Goal: Task Accomplishment & Management: Use online tool/utility

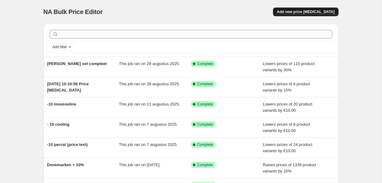
click at [308, 10] on span "Add new price [MEDICAL_DATA]" at bounding box center [306, 11] width 58 height 5
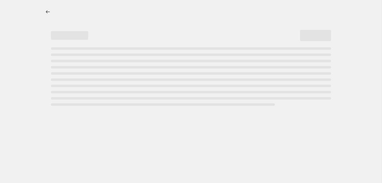
select select "percentage"
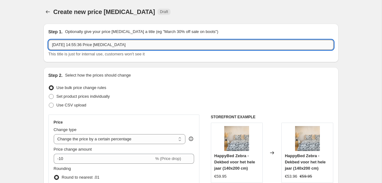
click at [147, 42] on input "19 sep 2025, 14:55:36 Price change job" at bounding box center [191, 45] width 285 height 10
type input "D"
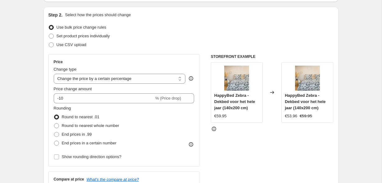
scroll to position [52, 0]
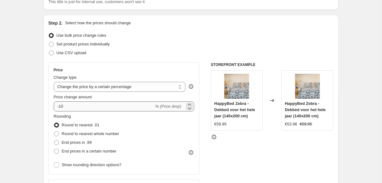
type input "Nederland -25%"
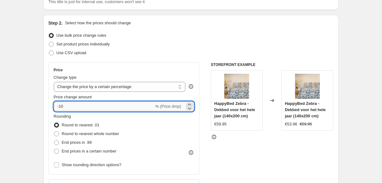
click at [85, 110] on input "-10" at bounding box center [104, 106] width 100 height 10
type input "-1"
type input "-25"
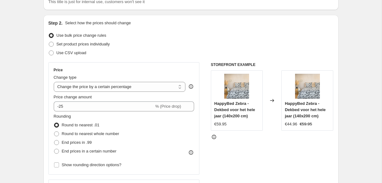
click at [164, 63] on div "Price Change type Change the price to a certain amount Change the price by a ce…" at bounding box center [124, 118] width 151 height 112
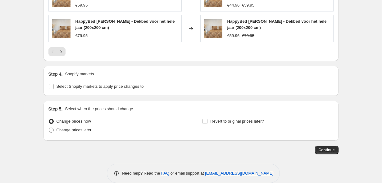
scroll to position [483, 0]
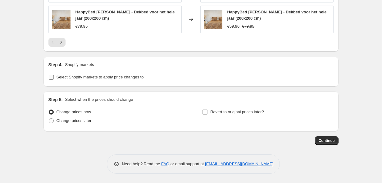
click at [103, 77] on span "Select Shopify markets to apply price changes to" at bounding box center [100, 77] width 87 height 5
click at [54, 77] on input "Select Shopify markets to apply price changes to" at bounding box center [51, 77] width 5 height 5
checkbox input "true"
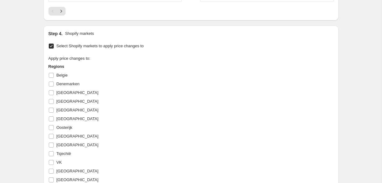
scroll to position [517, 0]
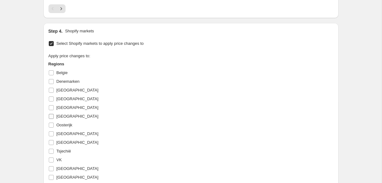
click at [75, 116] on span "[GEOGRAPHIC_DATA]" at bounding box center [78, 116] width 42 height 5
click at [54, 116] on input "[GEOGRAPHIC_DATA]" at bounding box center [51, 116] width 5 height 5
checkbox input "true"
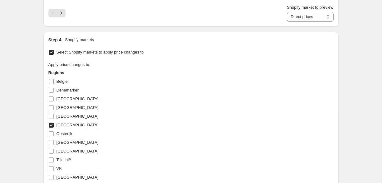
click at [66, 81] on span "Belgie" at bounding box center [62, 81] width 11 height 5
click at [54, 81] on input "Belgie" at bounding box center [51, 81] width 5 height 5
checkbox input "true"
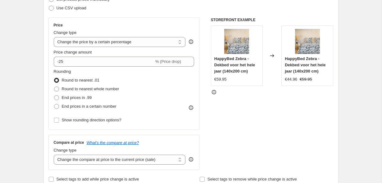
scroll to position [108, 0]
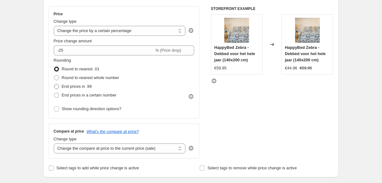
click at [81, 86] on span "End prices in .99" at bounding box center [77, 86] width 30 height 5
click at [54, 84] on input "End prices in .99" at bounding box center [54, 84] width 0 height 0
radio input "true"
click at [88, 94] on span "End prices in a certain number" at bounding box center [89, 95] width 55 height 5
click at [54, 93] on input "End prices in a certain number" at bounding box center [54, 93] width 0 height 0
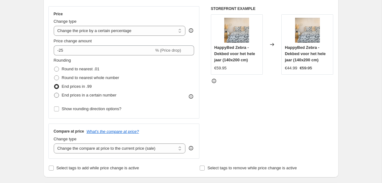
radio input "true"
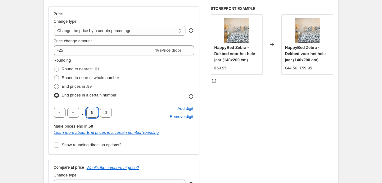
click at [90, 114] on input "5" at bounding box center [92, 113] width 12 height 10
click at [94, 115] on input "5" at bounding box center [92, 113] width 12 height 10
type input "9"
type input "5"
click at [74, 111] on input "text" at bounding box center [73, 113] width 12 height 10
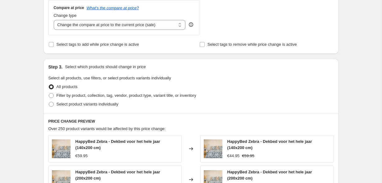
scroll to position [271, 0]
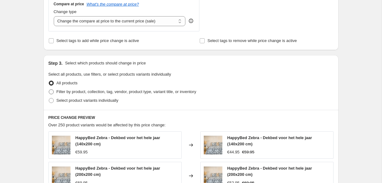
click at [83, 91] on span "Filter by product, collection, tag, vendor, product type, variant title, or inv…" at bounding box center [127, 91] width 140 height 5
click at [49, 90] on input "Filter by product, collection, tag, vendor, product type, variant title, or inv…" at bounding box center [49, 89] width 0 height 0
radio input "true"
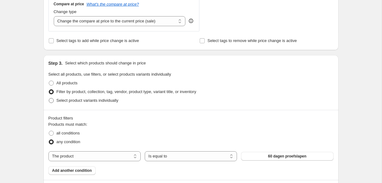
click at [76, 103] on span "Select product variants individually" at bounding box center [88, 100] width 62 height 6
click at [49, 98] on input "Select product variants individually" at bounding box center [49, 98] width 0 height 0
radio input "true"
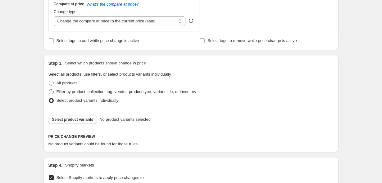
click at [69, 92] on span "Filter by product, collection, tag, vendor, product type, variant title, or inv…" at bounding box center [127, 91] width 140 height 5
click at [49, 90] on input "Filter by product, collection, tag, vendor, product type, variant title, or inv…" at bounding box center [49, 89] width 0 height 0
radio input "true"
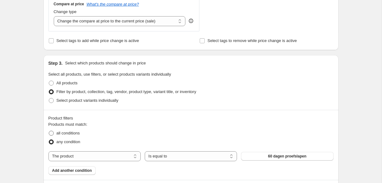
click at [64, 132] on span "all conditions" at bounding box center [68, 133] width 23 height 5
click at [49, 131] on input "all conditions" at bounding box center [49, 131] width 0 height 0
radio input "true"
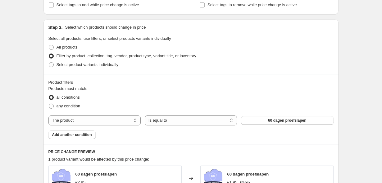
scroll to position [312, 0]
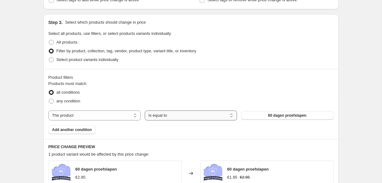
click at [173, 118] on select "Is equal to Is not equal to" at bounding box center [191, 115] width 92 height 10
click at [69, 104] on label "any condition" at bounding box center [65, 101] width 32 height 9
click at [49, 99] on input "any condition" at bounding box center [49, 99] width 0 height 0
radio input "true"
click at [166, 116] on select "Is equal to Is not equal to" at bounding box center [191, 115] width 92 height 10
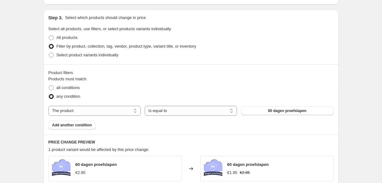
scroll to position [318, 0]
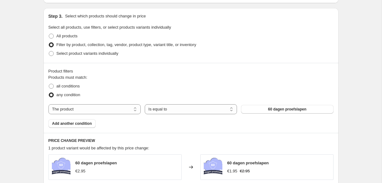
click at [94, 115] on div "Products must match: all conditions any condition The product The product's col…" at bounding box center [191, 100] width 285 height 53
click at [97, 111] on select "The product The product's collection The product's tag The product's vendor The…" at bounding box center [95, 109] width 92 height 10
select select "collection"
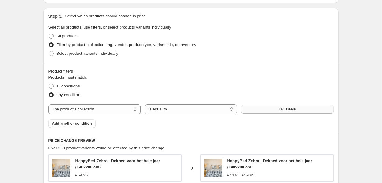
click at [262, 110] on button "1+1 Deals" at bounding box center [287, 109] width 92 height 9
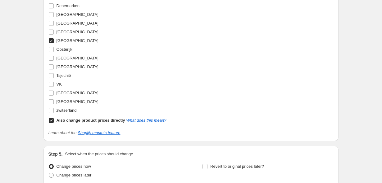
scroll to position [762, 0]
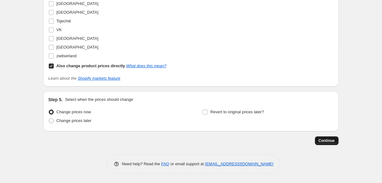
click at [326, 139] on span "Continue" at bounding box center [327, 140] width 16 height 5
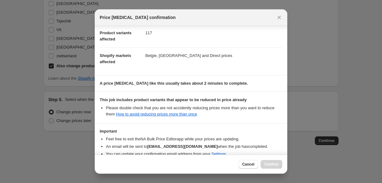
scroll to position [102, 0]
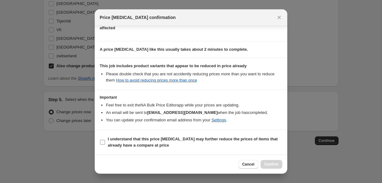
click at [105, 143] on span ":r24:" at bounding box center [103, 142] width 6 height 6
click at [105, 143] on input "I understand that this price change job may further reduce the prices of items …" at bounding box center [102, 142] width 5 height 5
checkbox input "true"
click at [274, 165] on span "Confirm" at bounding box center [272, 164] width 14 height 5
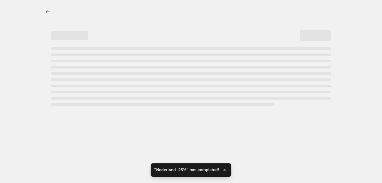
select select "percentage"
select select "collection"
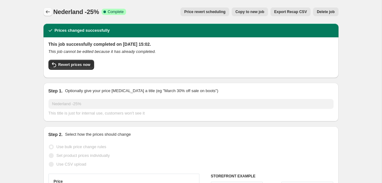
click at [47, 14] on icon "Price change jobs" at bounding box center [48, 12] width 6 height 6
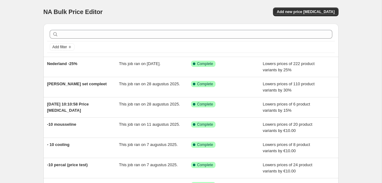
click at [118, 74] on div "Nederland -25% This job ran on [DATE]. Success Complete Complete Lowers prices …" at bounding box center [191, 67] width 295 height 20
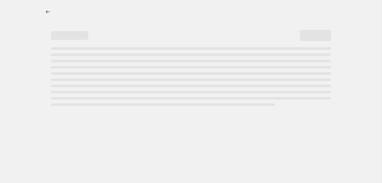
select select "percentage"
select select "collection"
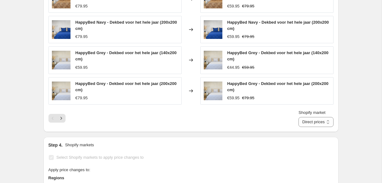
scroll to position [576, 0]
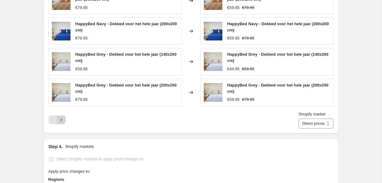
click at [61, 118] on icon "Next" at bounding box center [61, 120] width 6 height 6
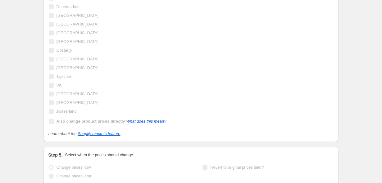
scroll to position [807, 0]
